Goal: Task Accomplishment & Management: Complete application form

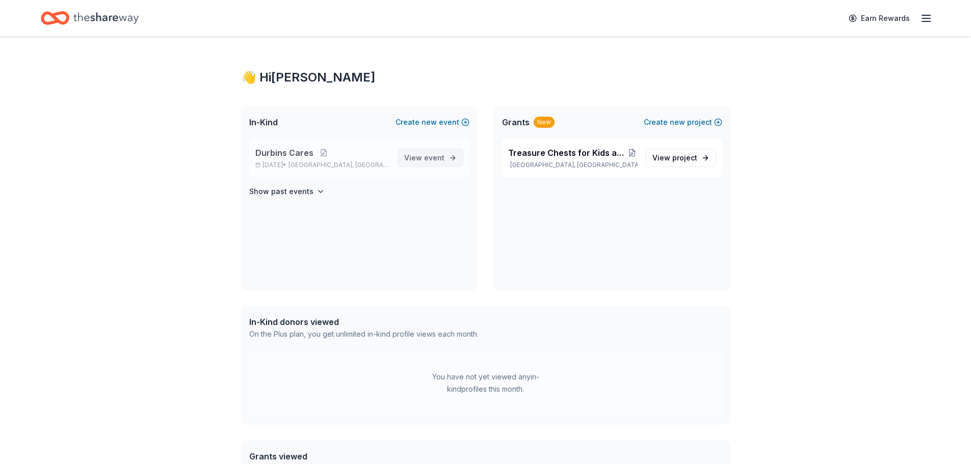
click at [440, 155] on span "event" at bounding box center [434, 157] width 20 height 9
click at [301, 195] on h4 "Show past events" at bounding box center [281, 192] width 64 height 12
click at [433, 158] on span "event" at bounding box center [434, 157] width 20 height 9
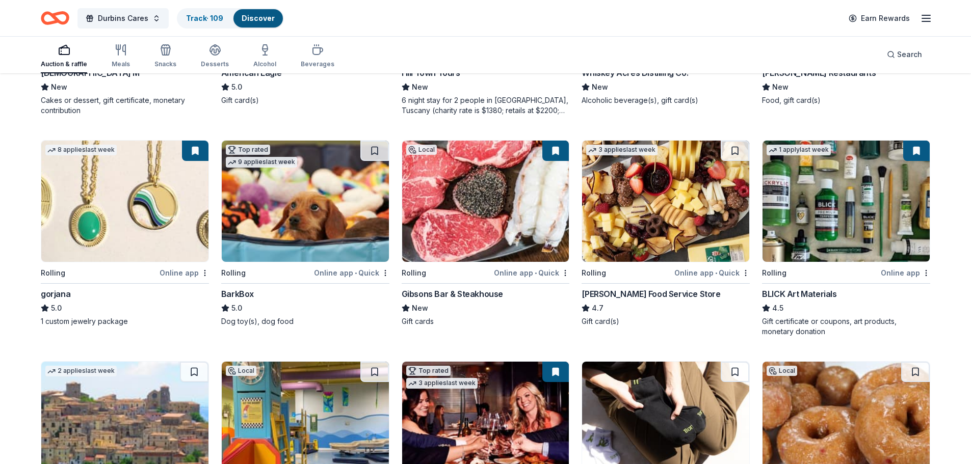
scroll to position [1371, 0]
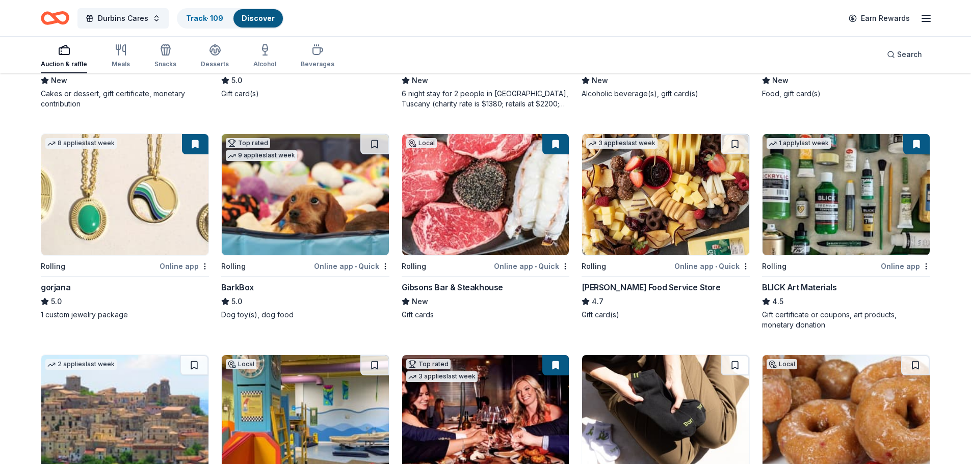
click at [480, 291] on div "Gibsons Bar & Steakhouse" at bounding box center [452, 287] width 101 height 12
click at [125, 52] on icon "button" at bounding box center [121, 50] width 12 height 12
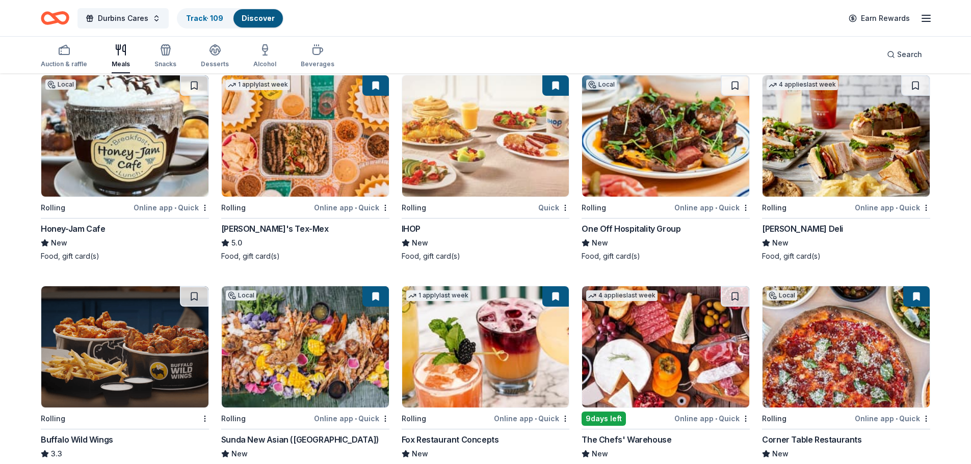
scroll to position [970, 0]
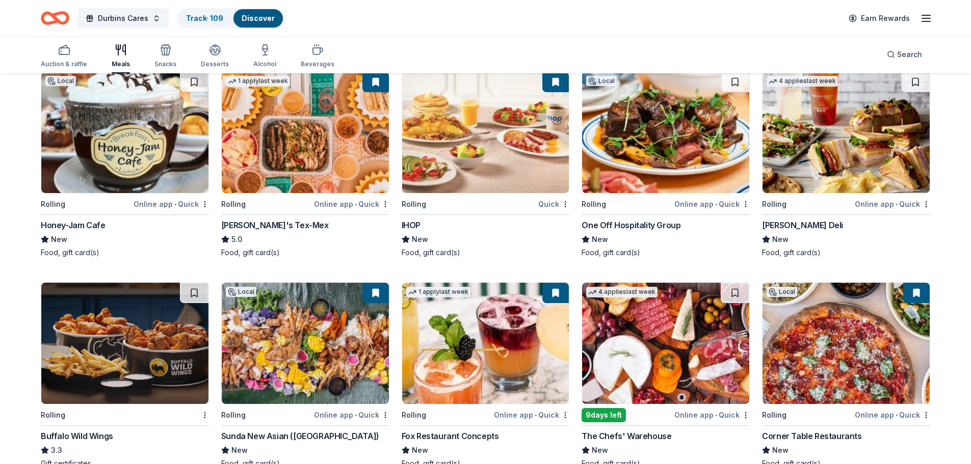
click at [107, 346] on img at bounding box center [124, 343] width 167 height 121
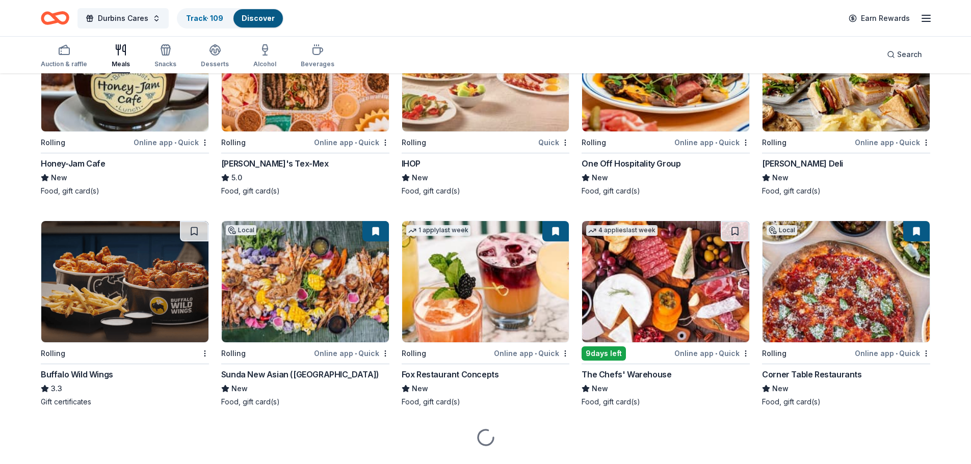
scroll to position [1057, 0]
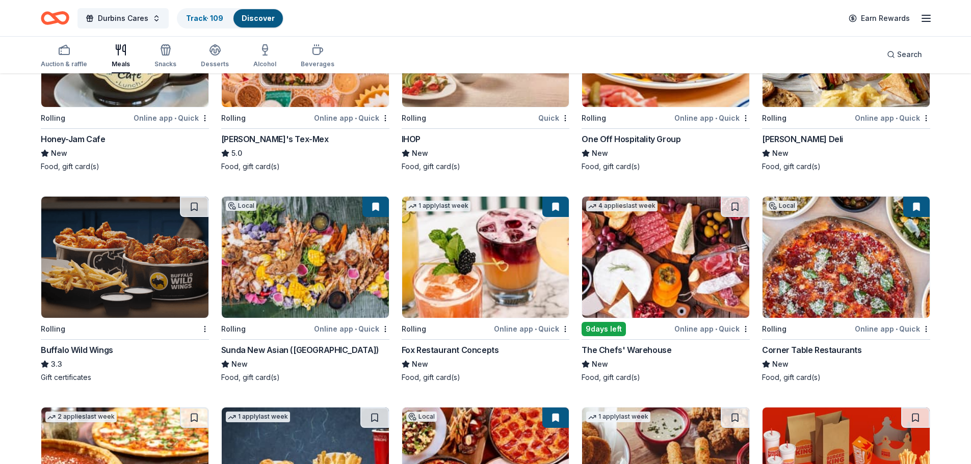
click at [287, 328] on div "Rolling" at bounding box center [266, 329] width 91 height 13
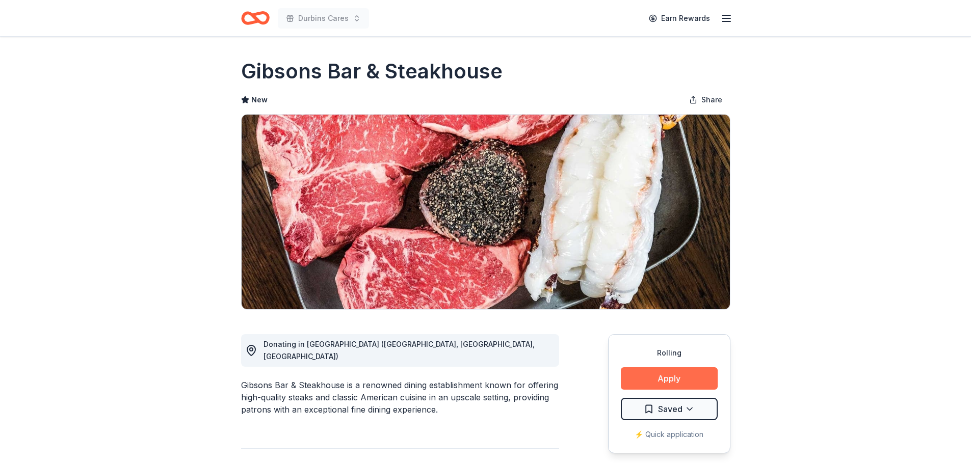
click at [678, 372] on button "Apply" at bounding box center [669, 378] width 97 height 22
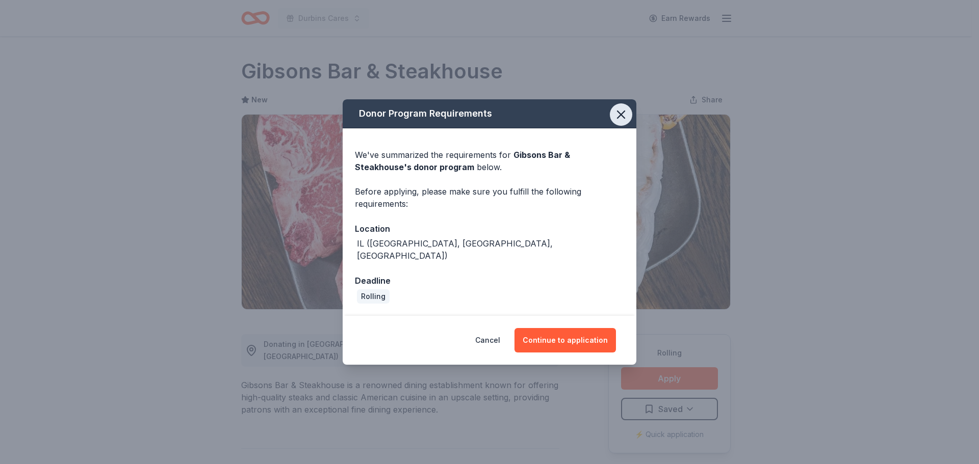
click at [628, 119] on button "button" at bounding box center [621, 114] width 22 height 22
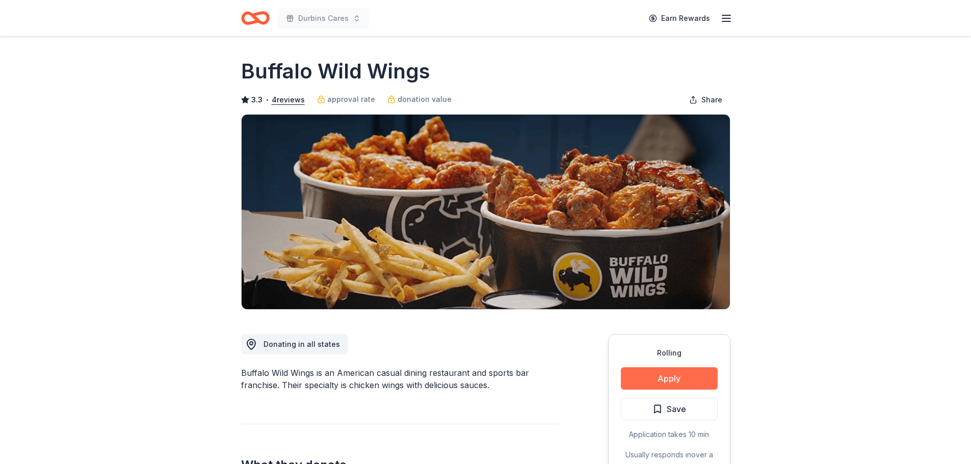
click at [678, 372] on button "Apply" at bounding box center [669, 378] width 97 height 22
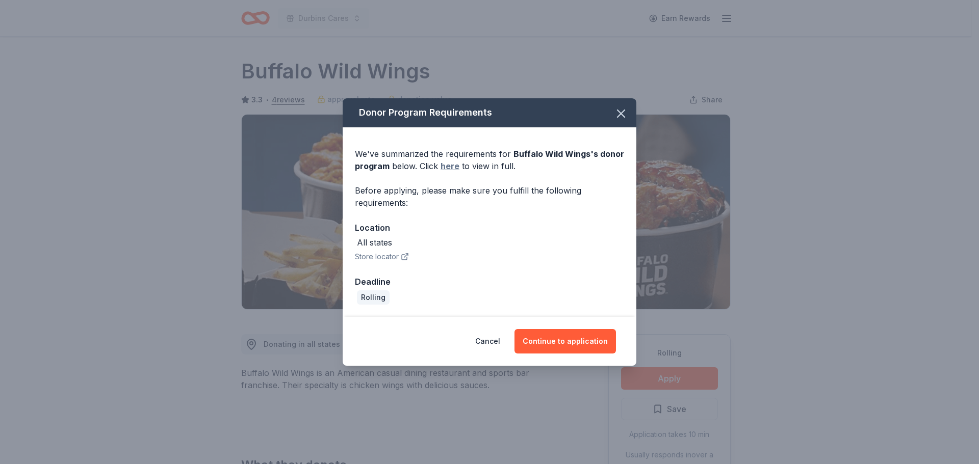
click at [444, 165] on link "here" at bounding box center [449, 166] width 19 height 12
click at [584, 340] on button "Continue to application" at bounding box center [564, 341] width 101 height 24
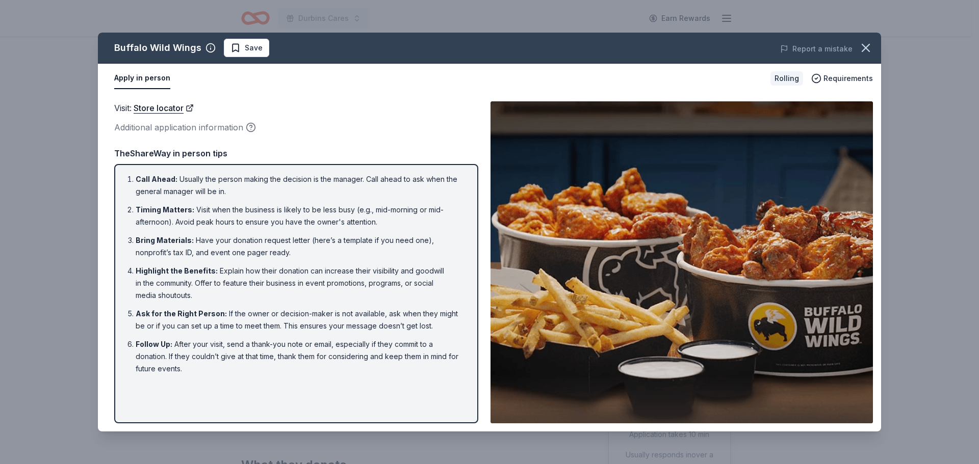
drag, startPoint x: 194, startPoint y: 211, endPoint x: 321, endPoint y: 226, distance: 127.8
click at [321, 226] on li "Timing Matters : Visit when the business is likely to be less busy (e.g., mid-m…" at bounding box center [299, 216] width 327 height 24
click at [152, 110] on link "Store locator" at bounding box center [164, 107] width 60 height 13
click at [138, 80] on button "Apply in person" at bounding box center [142, 78] width 56 height 21
click at [865, 46] on icon "button" at bounding box center [865, 48] width 14 height 14
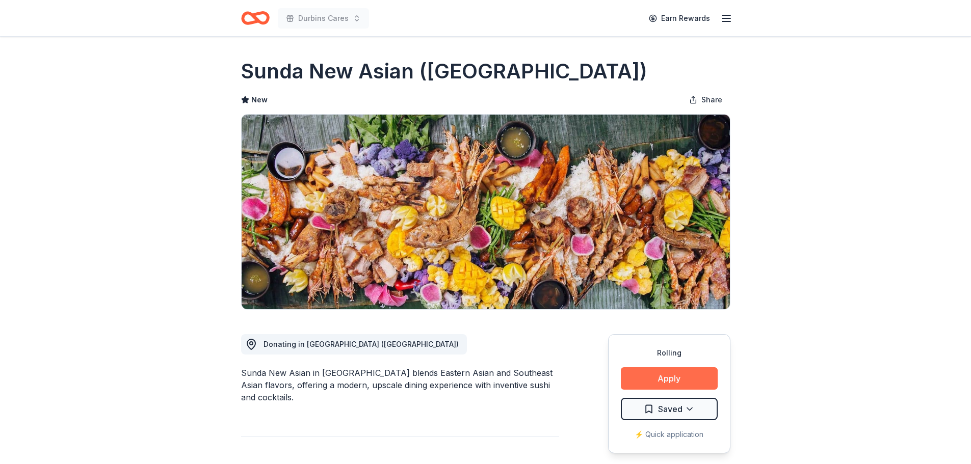
click at [695, 374] on button "Apply" at bounding box center [669, 378] width 97 height 22
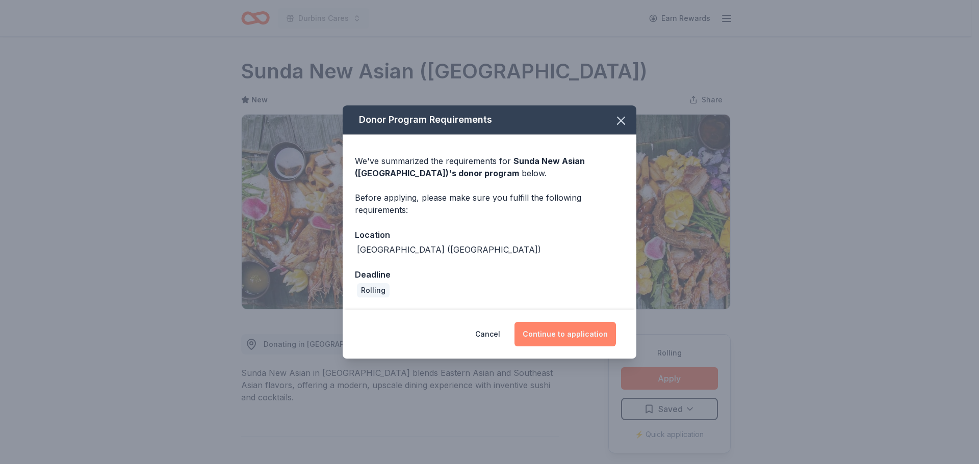
click at [573, 334] on button "Continue to application" at bounding box center [564, 334] width 101 height 24
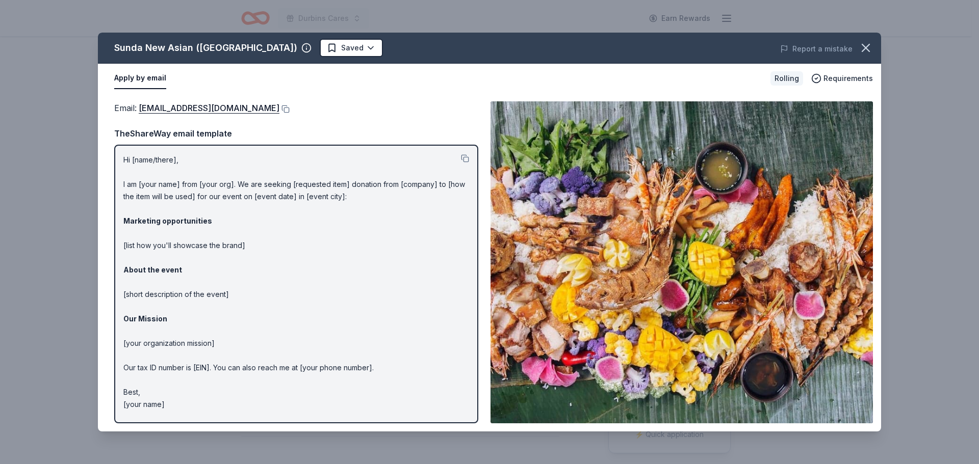
click at [132, 159] on p "Hi [name/there], I am [your name] from [your org]. We are seeking [requested it…" at bounding box center [296, 282] width 346 height 257
click at [398, 304] on p "Hi [name/there], I am [your name] from [your org]. We are seeking [requested it…" at bounding box center [296, 282] width 346 height 257
click at [279, 108] on button at bounding box center [284, 109] width 10 height 8
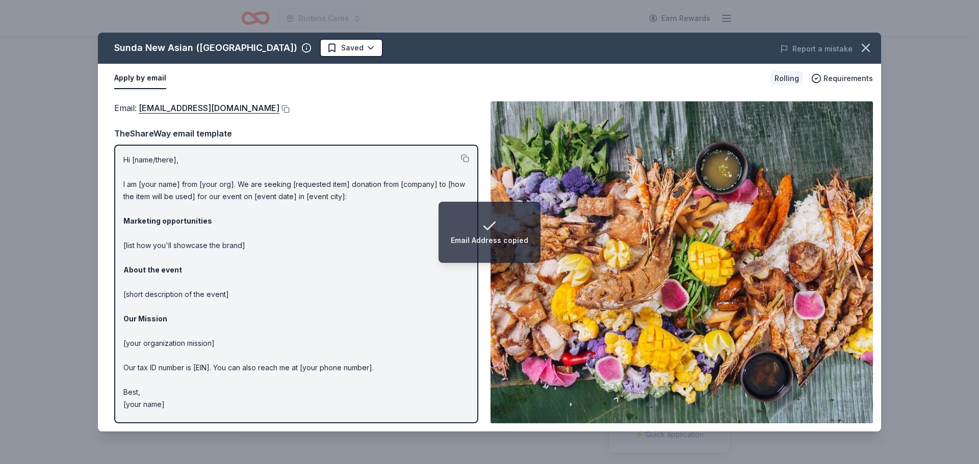
click at [308, 207] on p "Hi [name/there], I am [your name] from [your org]. We are seeking [requested it…" at bounding box center [296, 282] width 346 height 257
click at [349, 224] on p "Hi [name/there], I am [your name] from [your org]. We are seeking [requested it…" at bounding box center [296, 282] width 346 height 257
